Goal: Information Seeking & Learning: Compare options

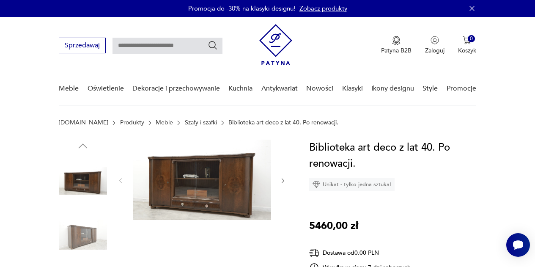
click at [152, 173] on img at bounding box center [202, 180] width 138 height 80
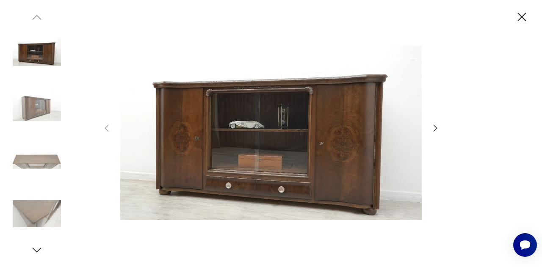
click at [53, 159] on img at bounding box center [37, 160] width 48 height 48
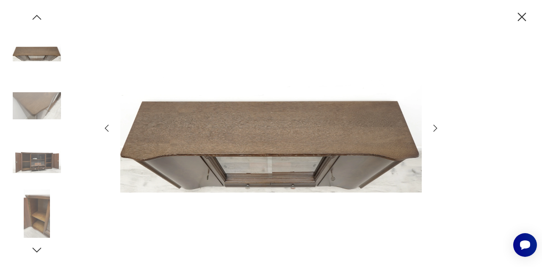
click at [31, 58] on img at bounding box center [37, 52] width 48 height 48
click at [518, 14] on icon "button" at bounding box center [522, 17] width 8 height 8
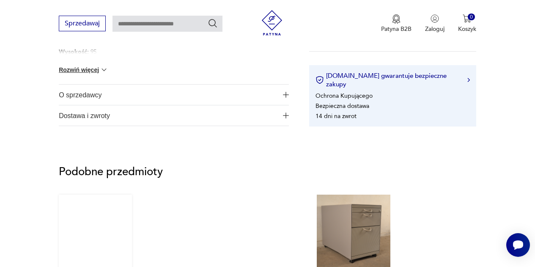
scroll to position [466, 0]
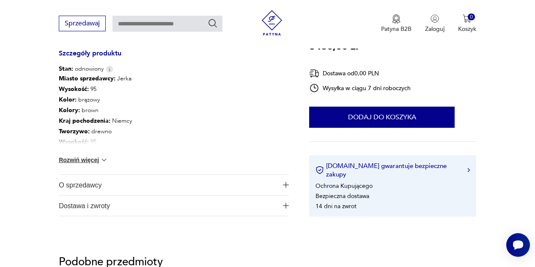
click at [77, 163] on button "Rozwiń więcej" at bounding box center [83, 160] width 49 height 8
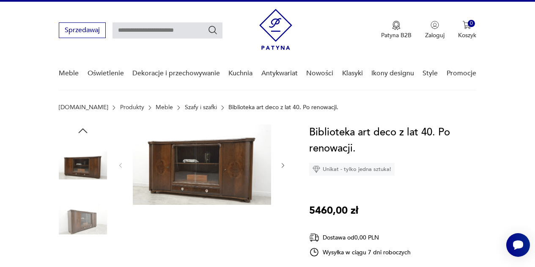
scroll to position [0, 0]
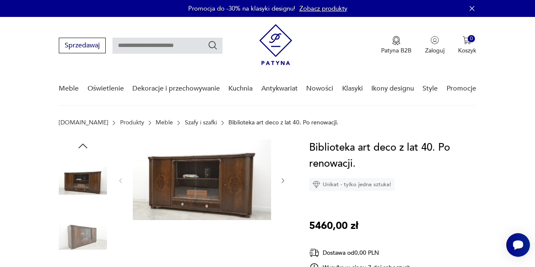
click at [192, 177] on img at bounding box center [202, 180] width 138 height 80
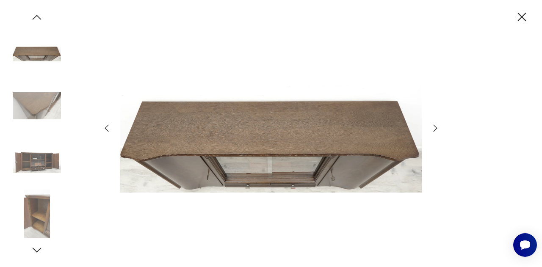
click at [31, 224] on img at bounding box center [37, 214] width 48 height 48
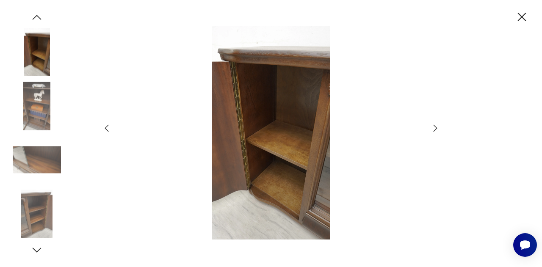
click at [41, 194] on img at bounding box center [37, 214] width 48 height 48
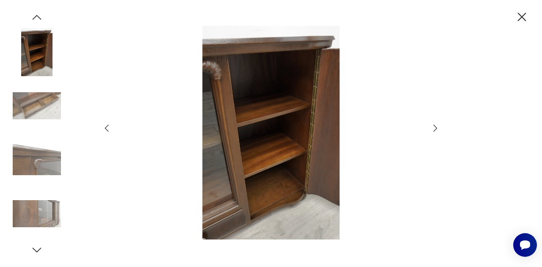
click at [34, 212] on img at bounding box center [37, 214] width 48 height 48
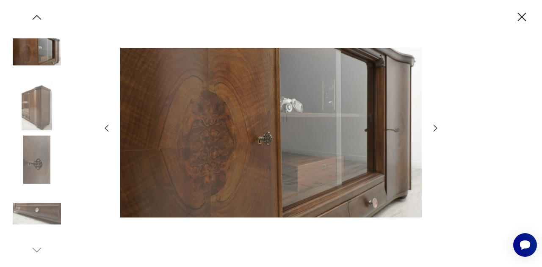
click at [36, 60] on img at bounding box center [37, 52] width 48 height 48
click at [107, 128] on icon "button" at bounding box center [107, 128] width 10 height 10
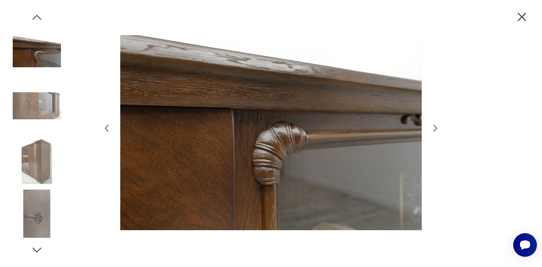
click at [107, 128] on icon "button" at bounding box center [107, 128] width 10 height 10
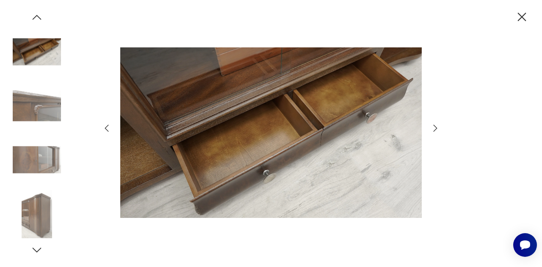
click at [107, 128] on icon "button" at bounding box center [107, 128] width 10 height 10
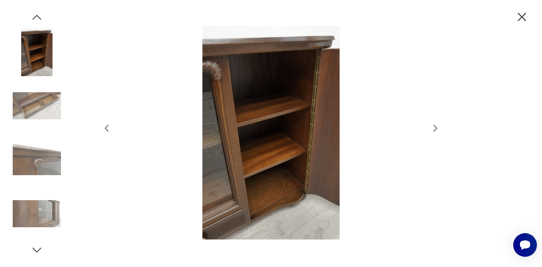
click at [107, 128] on icon "button" at bounding box center [107, 128] width 10 height 10
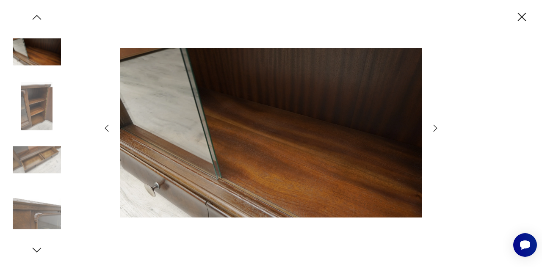
click at [107, 128] on icon "button" at bounding box center [107, 128] width 10 height 10
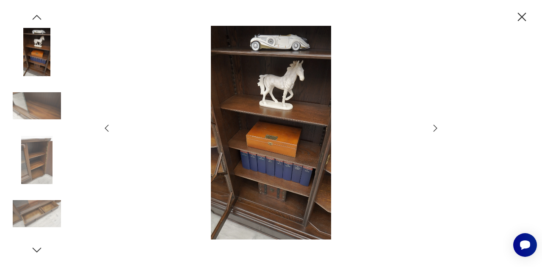
click at [107, 128] on icon "button" at bounding box center [107, 128] width 10 height 10
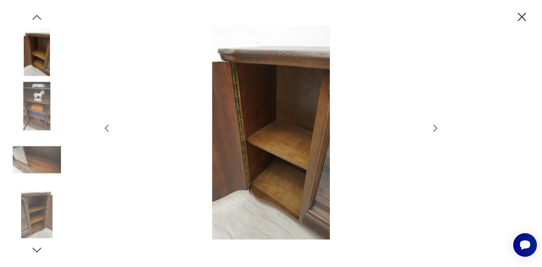
click at [107, 128] on icon "button" at bounding box center [107, 128] width 10 height 10
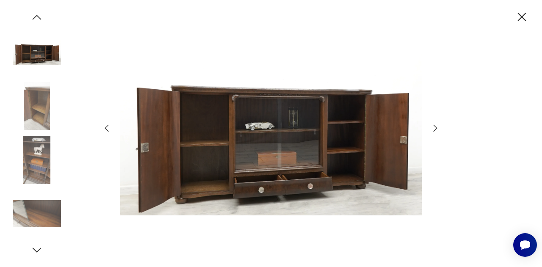
click at [107, 128] on icon "button" at bounding box center [107, 128] width 10 height 10
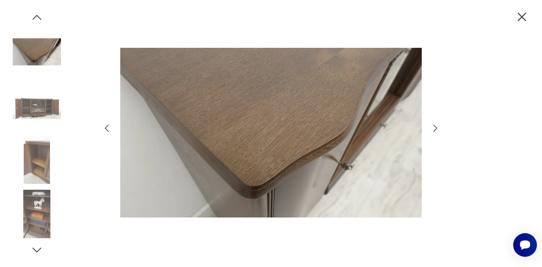
click at [107, 128] on icon "button" at bounding box center [107, 128] width 10 height 10
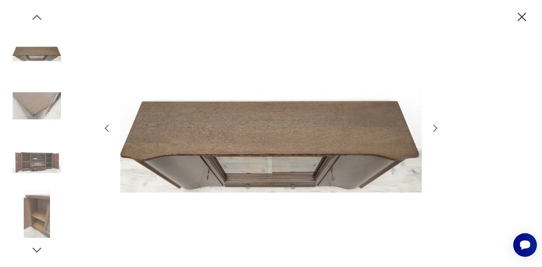
click at [107, 128] on icon "button" at bounding box center [107, 128] width 10 height 10
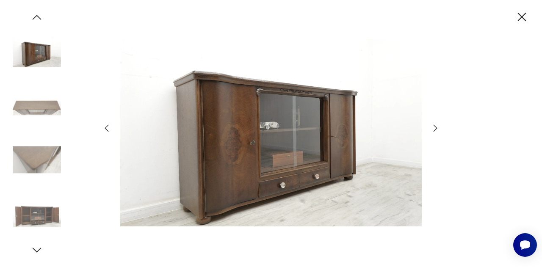
click at [106, 127] on icon "button" at bounding box center [107, 128] width 10 height 10
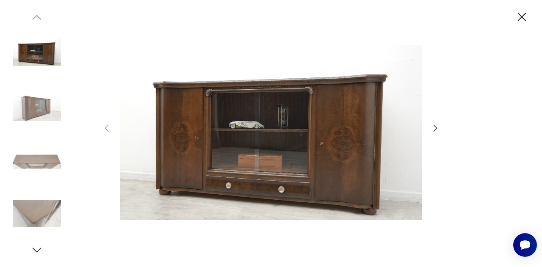
click at [519, 19] on icon "button" at bounding box center [522, 17] width 8 height 8
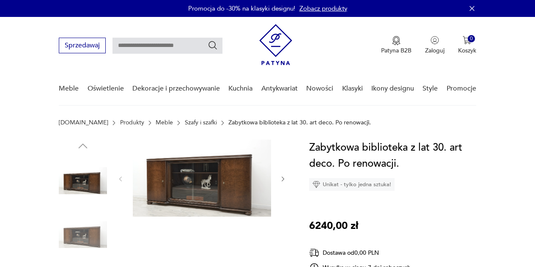
click at [185, 123] on link "Szafy i szafki" at bounding box center [201, 122] width 32 height 7
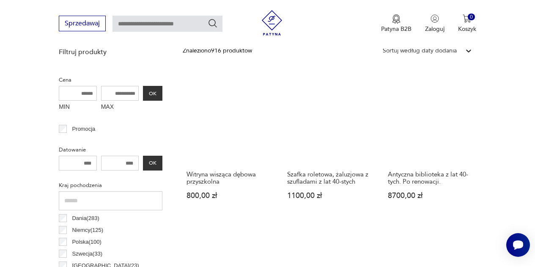
scroll to position [436, 0]
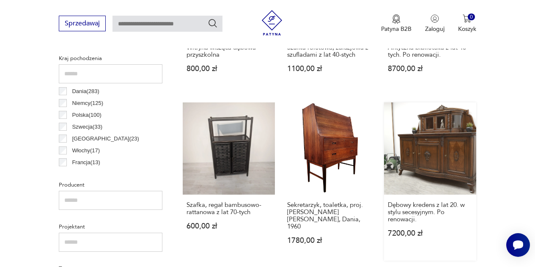
click at [452, 139] on link "Dębowy kredens z lat 20. w stylu secesyjnym. Po renowacji. 7200,00 zł" at bounding box center [430, 181] width 92 height 158
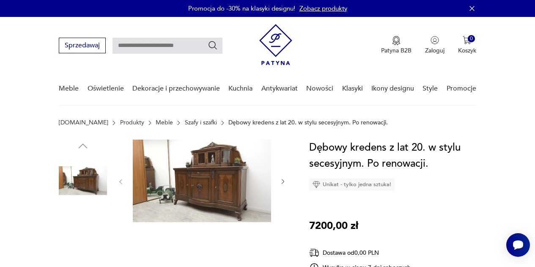
click at [80, 182] on img at bounding box center [83, 181] width 48 height 48
click at [76, 223] on img at bounding box center [83, 235] width 48 height 48
click at [196, 168] on img at bounding box center [202, 181] width 138 height 83
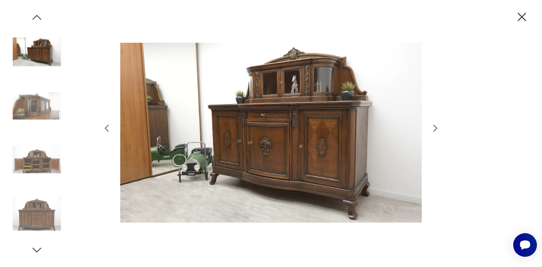
click at [437, 125] on icon "button" at bounding box center [435, 128] width 10 height 10
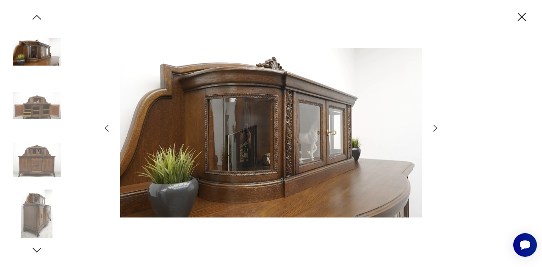
click at [437, 125] on icon "button" at bounding box center [435, 128] width 10 height 10
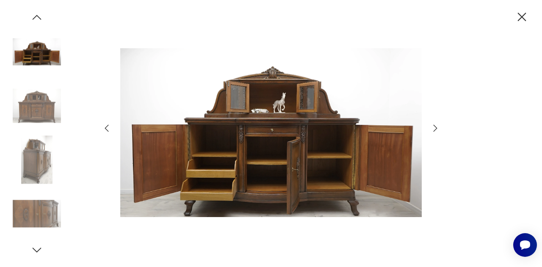
click at [437, 125] on icon "button" at bounding box center [435, 128] width 10 height 10
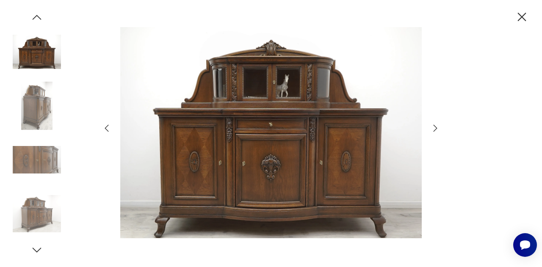
click at [437, 130] on icon "button" at bounding box center [435, 128] width 10 height 10
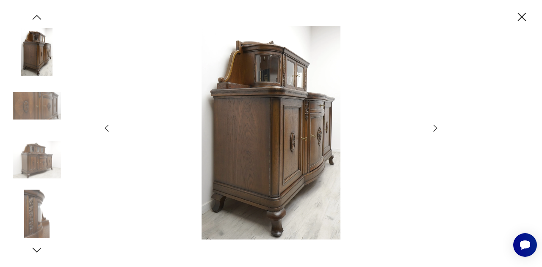
click at [437, 130] on icon "button" at bounding box center [435, 128] width 10 height 10
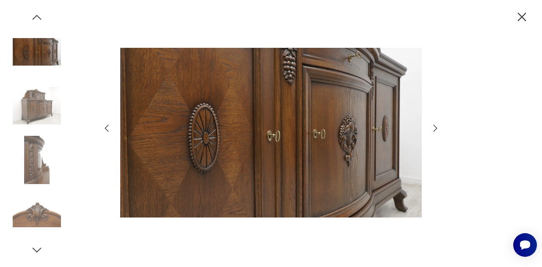
click at [435, 129] on icon "button" at bounding box center [435, 128] width 10 height 10
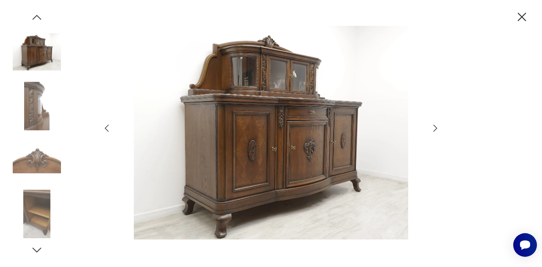
click at [107, 129] on icon "button" at bounding box center [107, 128] width 10 height 10
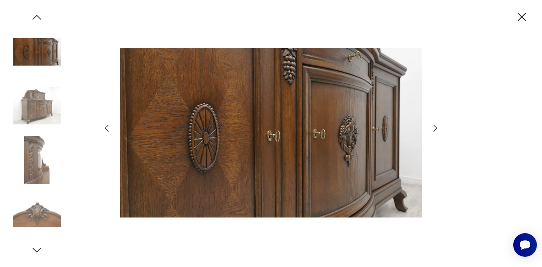
click at [107, 129] on icon "button" at bounding box center [107, 128] width 10 height 10
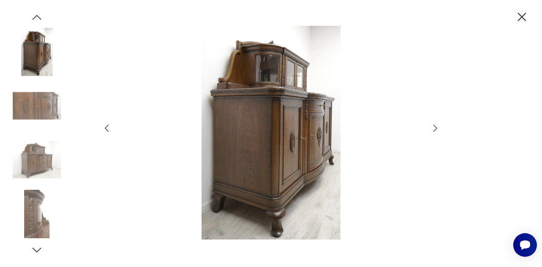
click at [107, 129] on icon "button" at bounding box center [107, 128] width 10 height 10
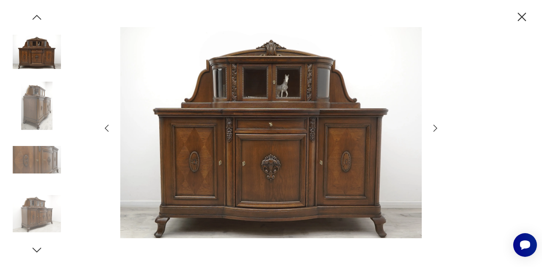
click at [107, 129] on icon "button" at bounding box center [107, 128] width 10 height 10
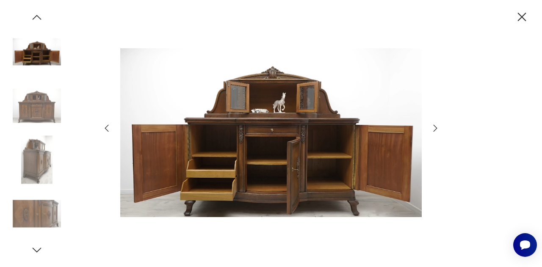
click at [107, 129] on icon "button" at bounding box center [107, 128] width 10 height 10
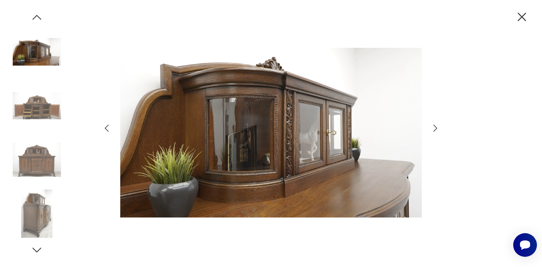
click at [523, 17] on icon "button" at bounding box center [522, 17] width 8 height 8
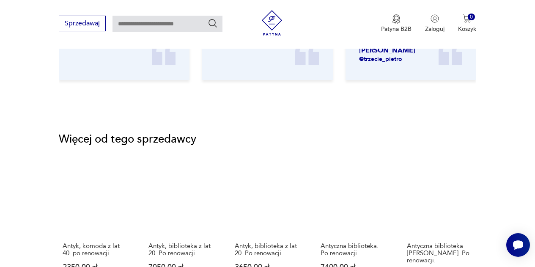
scroll to position [1100, 0]
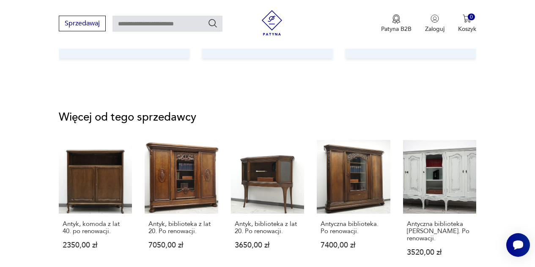
drag, startPoint x: 8, startPoint y: 217, endPoint x: 4, endPoint y: 238, distance: 21.2
click at [4, 238] on section "Więcej od tego sprzedawcy Antyk, komoda z lat 40. po renowacji. 2350,00 zł Anty…" at bounding box center [267, 201] width 535 height 219
click at [281, 157] on link "Antyk, biblioteka z lat 20. Po renowacji. 3650,00 zł" at bounding box center [267, 206] width 73 height 132
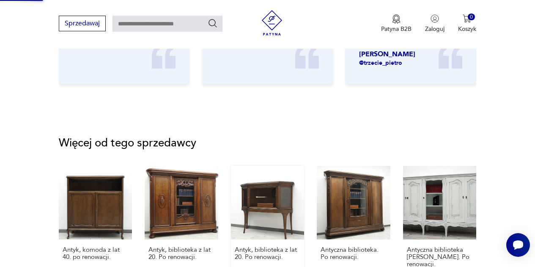
scroll to position [609, 0]
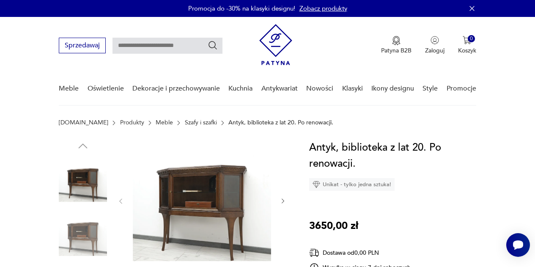
click at [72, 228] on img at bounding box center [83, 235] width 48 height 48
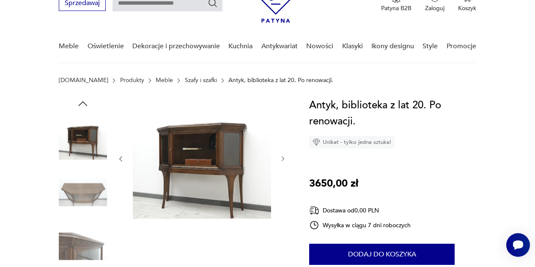
click at [281, 159] on icon "button" at bounding box center [283, 158] width 7 height 7
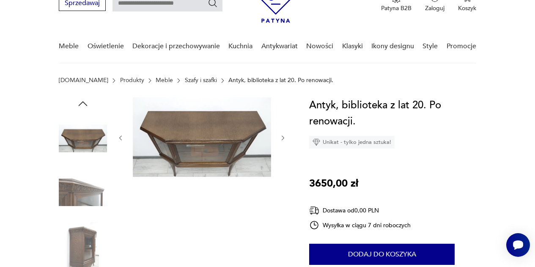
click at [281, 159] on div at bounding box center [201, 137] width 169 height 81
click at [98, 189] on img at bounding box center [83, 192] width 48 height 48
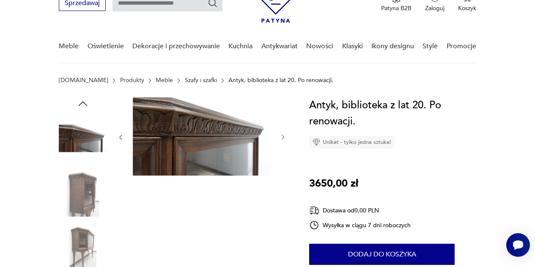
click at [82, 179] on img at bounding box center [83, 192] width 48 height 48
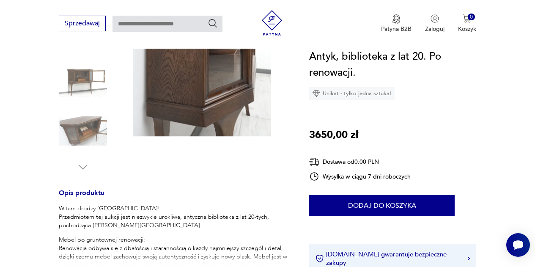
click at [90, 138] on img at bounding box center [83, 131] width 48 height 48
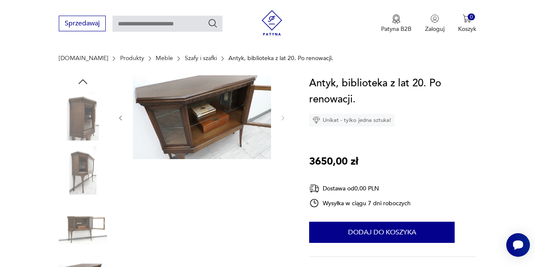
scroll to position [22, 0]
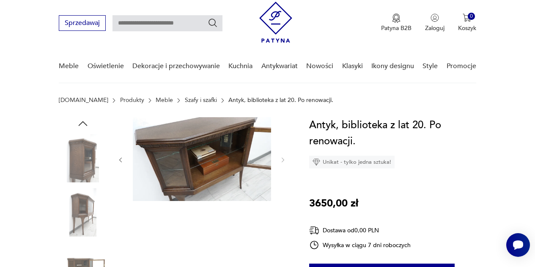
click at [84, 151] on img at bounding box center [83, 158] width 48 height 48
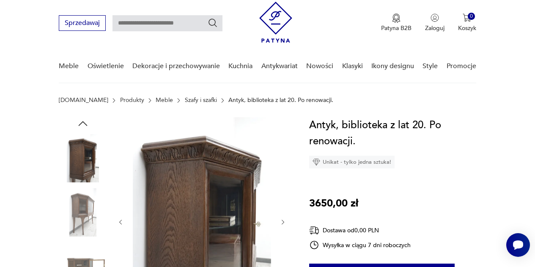
click at [83, 200] on img at bounding box center [83, 212] width 48 height 48
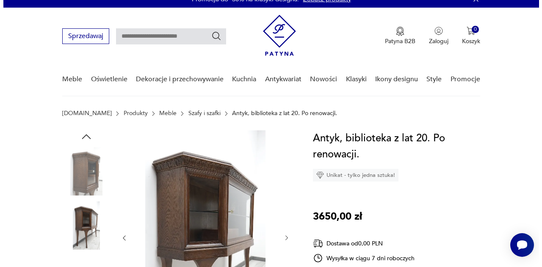
scroll to position [0, 0]
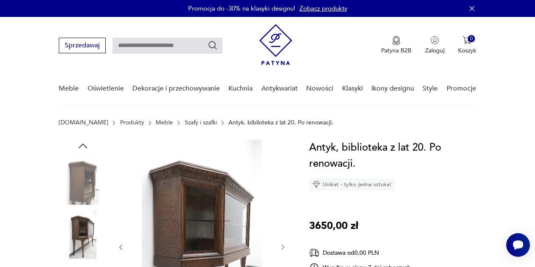
click at [85, 180] on img at bounding box center [83, 181] width 48 height 48
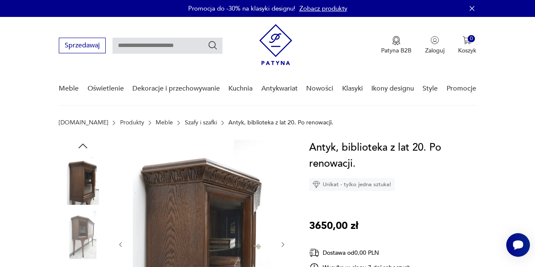
click at [85, 147] on icon "button" at bounding box center [83, 146] width 13 height 13
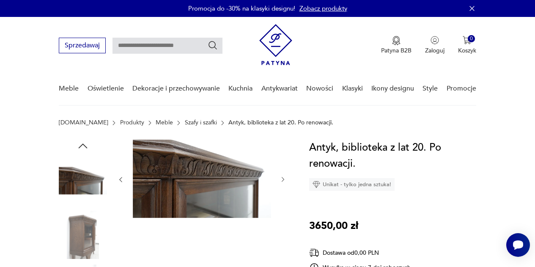
click at [85, 147] on icon "button" at bounding box center [83, 146] width 13 height 13
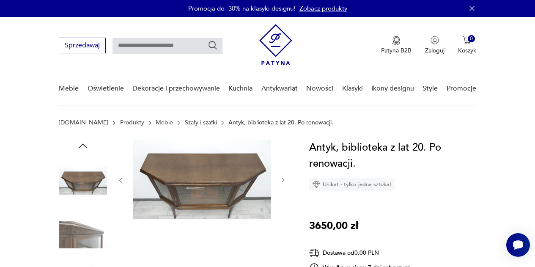
click at [85, 147] on icon "button" at bounding box center [83, 146] width 13 height 13
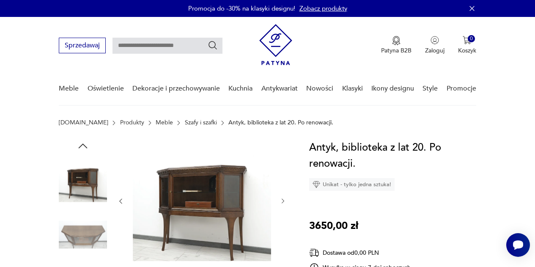
click at [182, 158] on img at bounding box center [202, 200] width 138 height 121
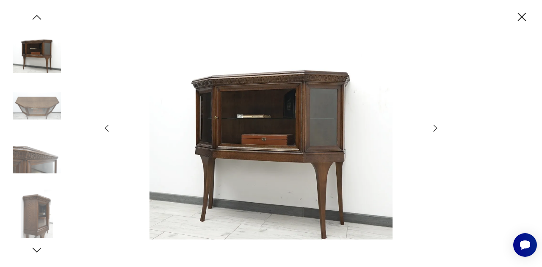
click at [47, 108] on img at bounding box center [37, 106] width 48 height 48
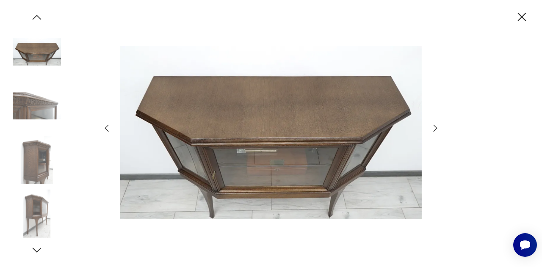
click at [35, 15] on icon "button" at bounding box center [36, 17] width 13 height 13
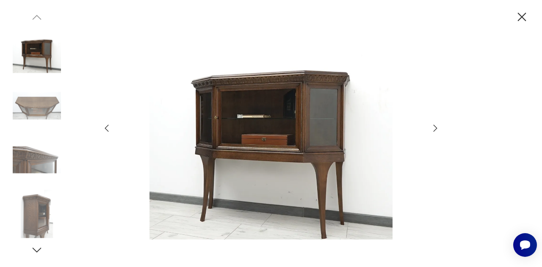
click at [37, 42] on img at bounding box center [37, 52] width 48 height 48
click at [322, 129] on img at bounding box center [270, 133] width 301 height 214
click at [284, 114] on img at bounding box center [270, 133] width 301 height 214
click at [245, 100] on img at bounding box center [270, 133] width 301 height 214
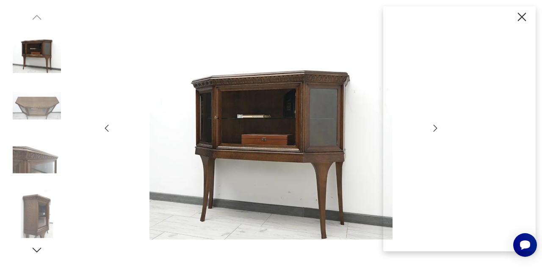
click at [252, 103] on img at bounding box center [270, 133] width 301 height 214
click at [273, 150] on img at bounding box center [270, 133] width 301 height 214
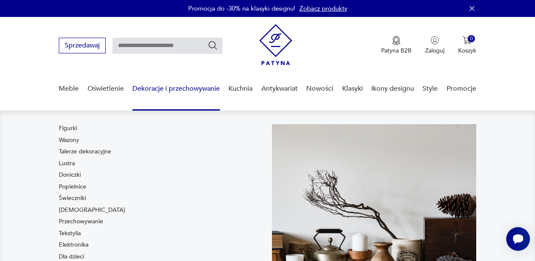
click at [8, 175] on nav "Figurki Wazony Talerze dekoracyjne Lustra Doniczki Popielnice Świeczniki Bibelo…" at bounding box center [267, 212] width 535 height 205
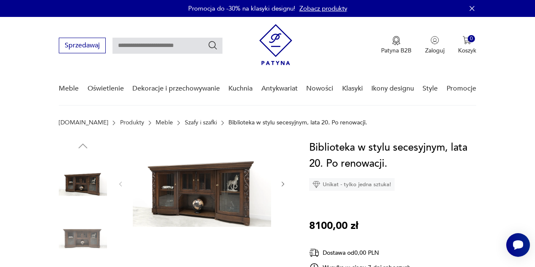
click at [185, 123] on link "Szafy i szafki" at bounding box center [201, 122] width 32 height 7
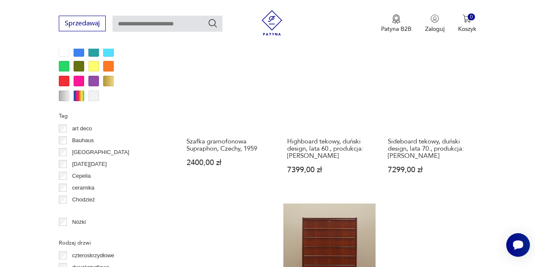
scroll to position [775, 0]
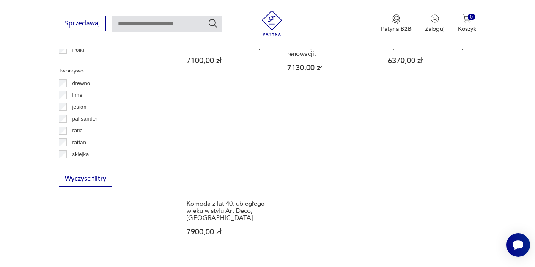
scroll to position [1156, 0]
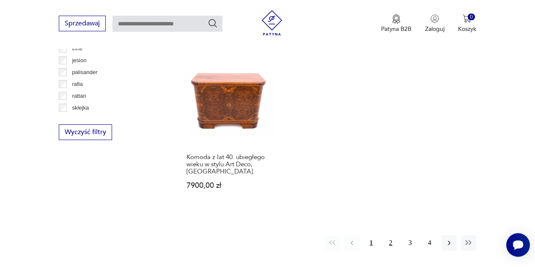
click at [391, 238] on button "2" at bounding box center [390, 242] width 15 height 15
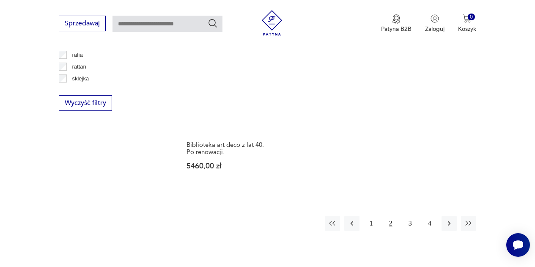
scroll to position [1199, 0]
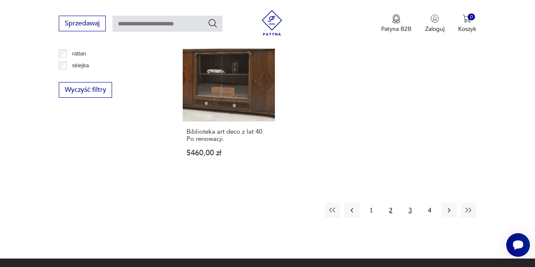
click at [410, 203] on button "3" at bounding box center [410, 210] width 15 height 15
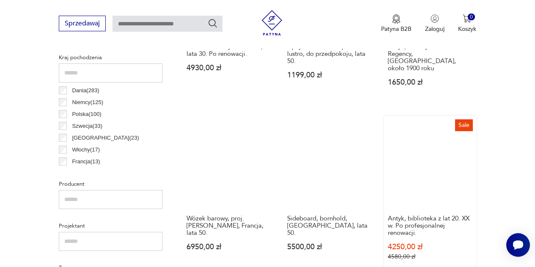
scroll to position [268, 0]
